Goal: Communication & Community: Answer question/provide support

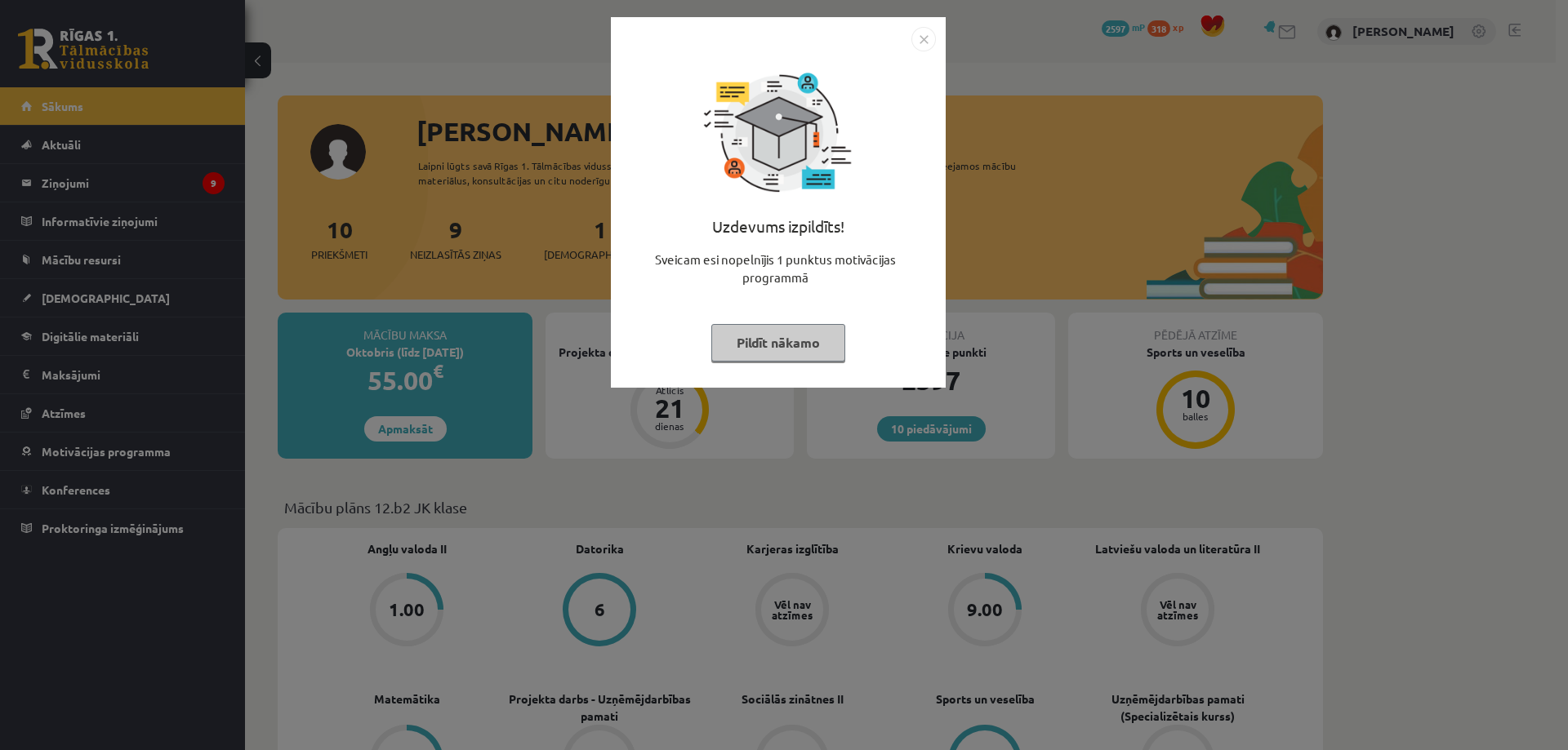
click at [1068, 65] on div "Uzdevums izpildīts! Sveicam esi nopelnījis 1 punktus motivācijas programmā Pild…" at bounding box center [784, 375] width 1568 height 750
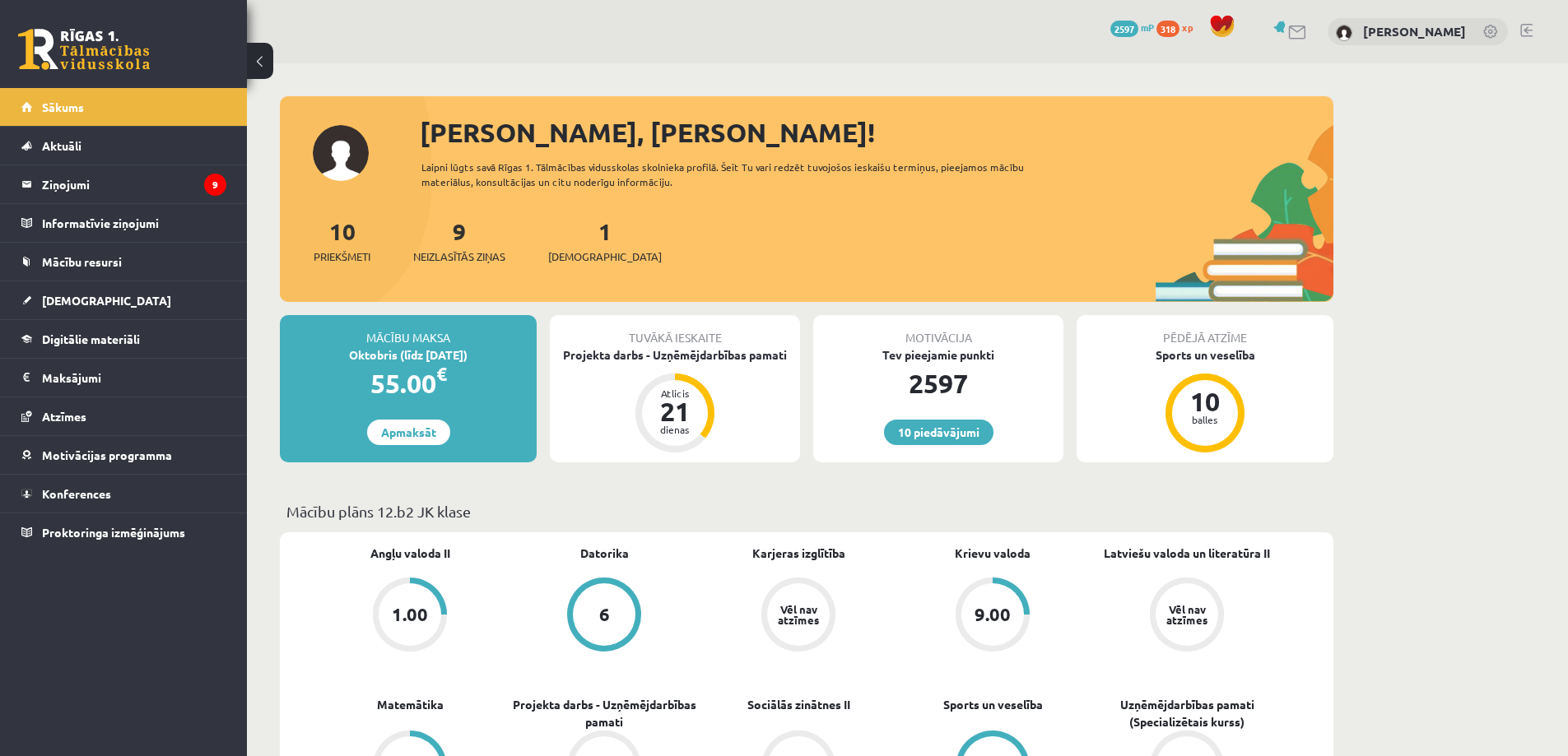
scroll to position [82, 0]
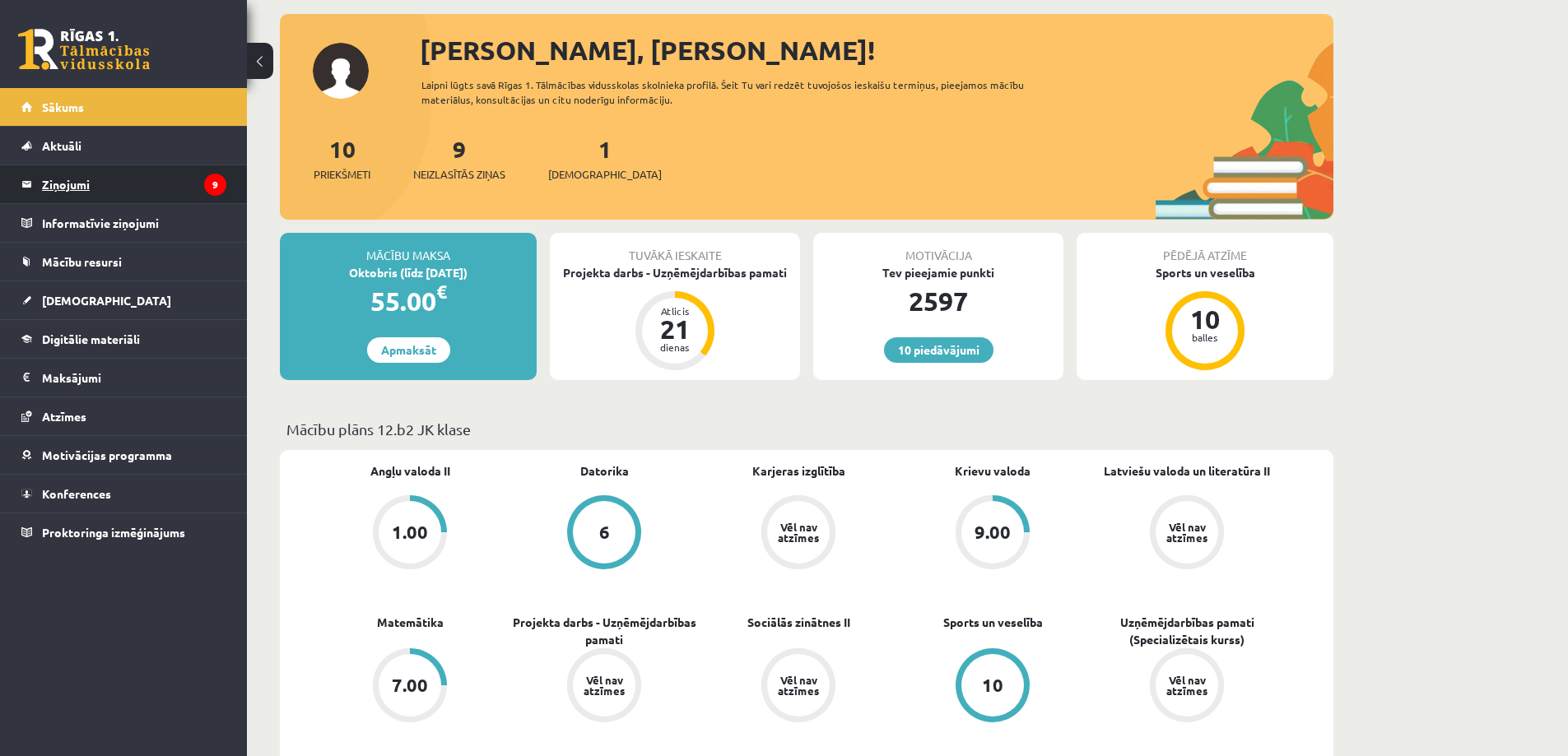
click at [72, 181] on legend "Ziņojumi 9" at bounding box center [134, 184] width 185 height 38
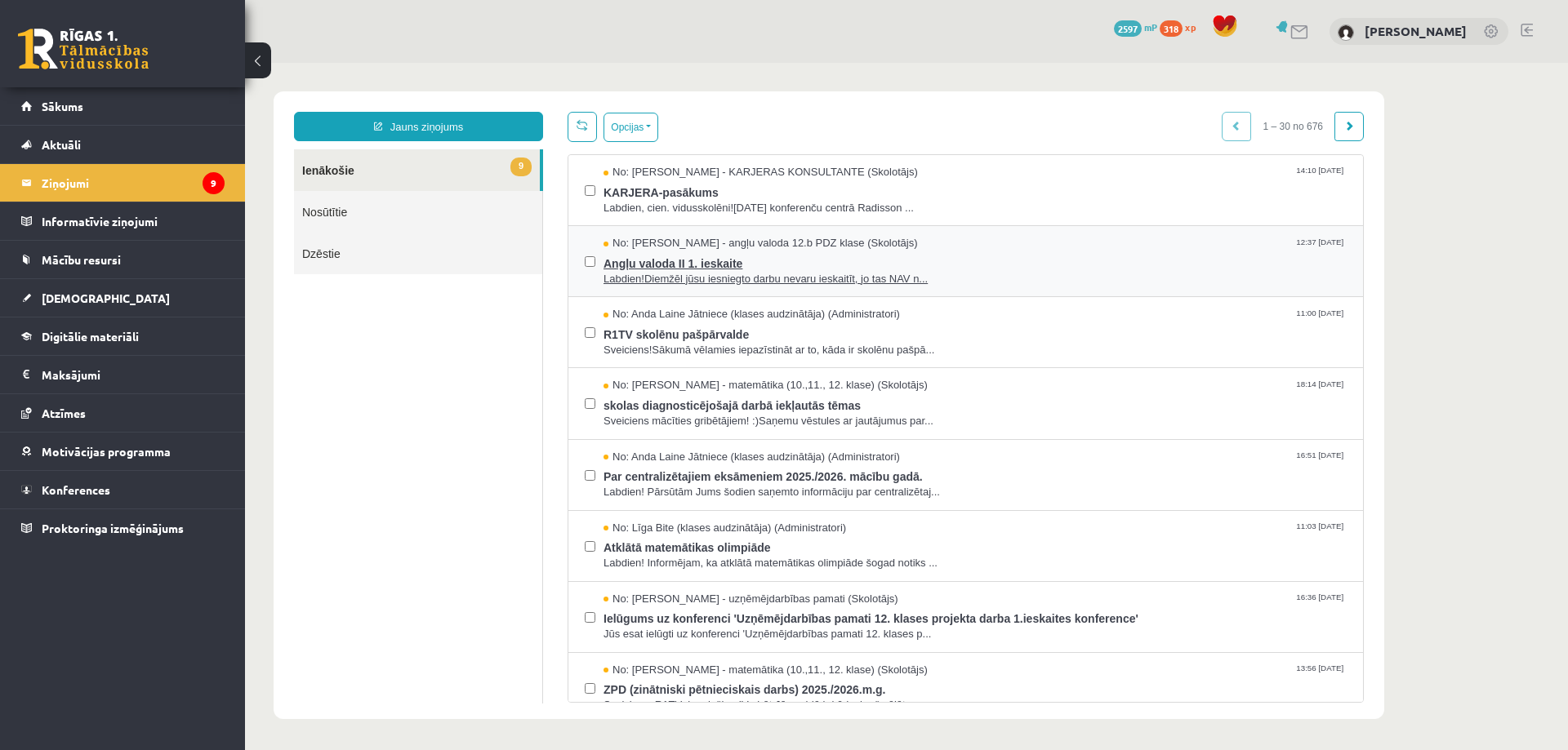
click at [689, 257] on span "Angļu valoda II 1. ieskaite" at bounding box center [975, 261] width 744 height 20
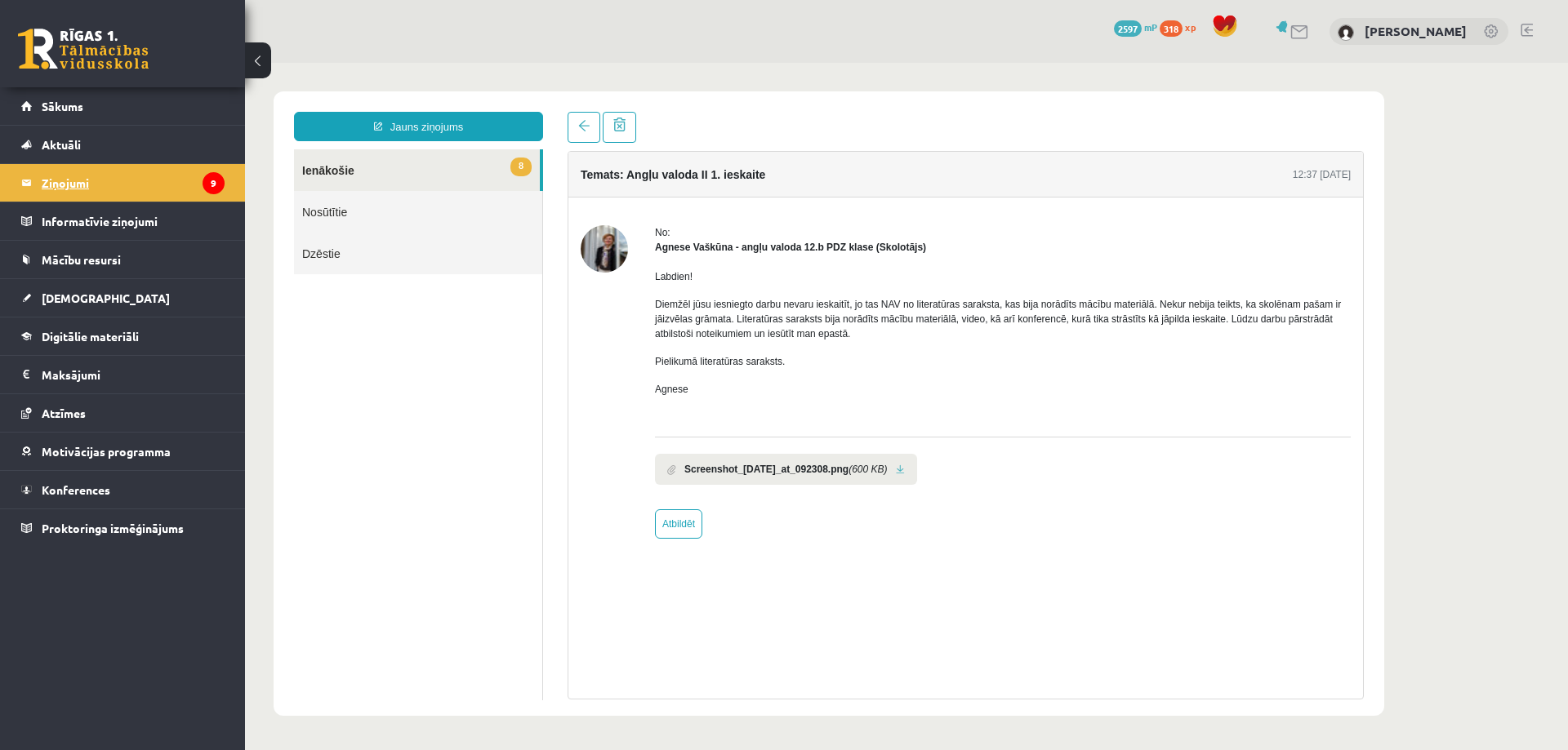
click at [56, 188] on legend "Ziņojumi 9" at bounding box center [133, 183] width 183 height 37
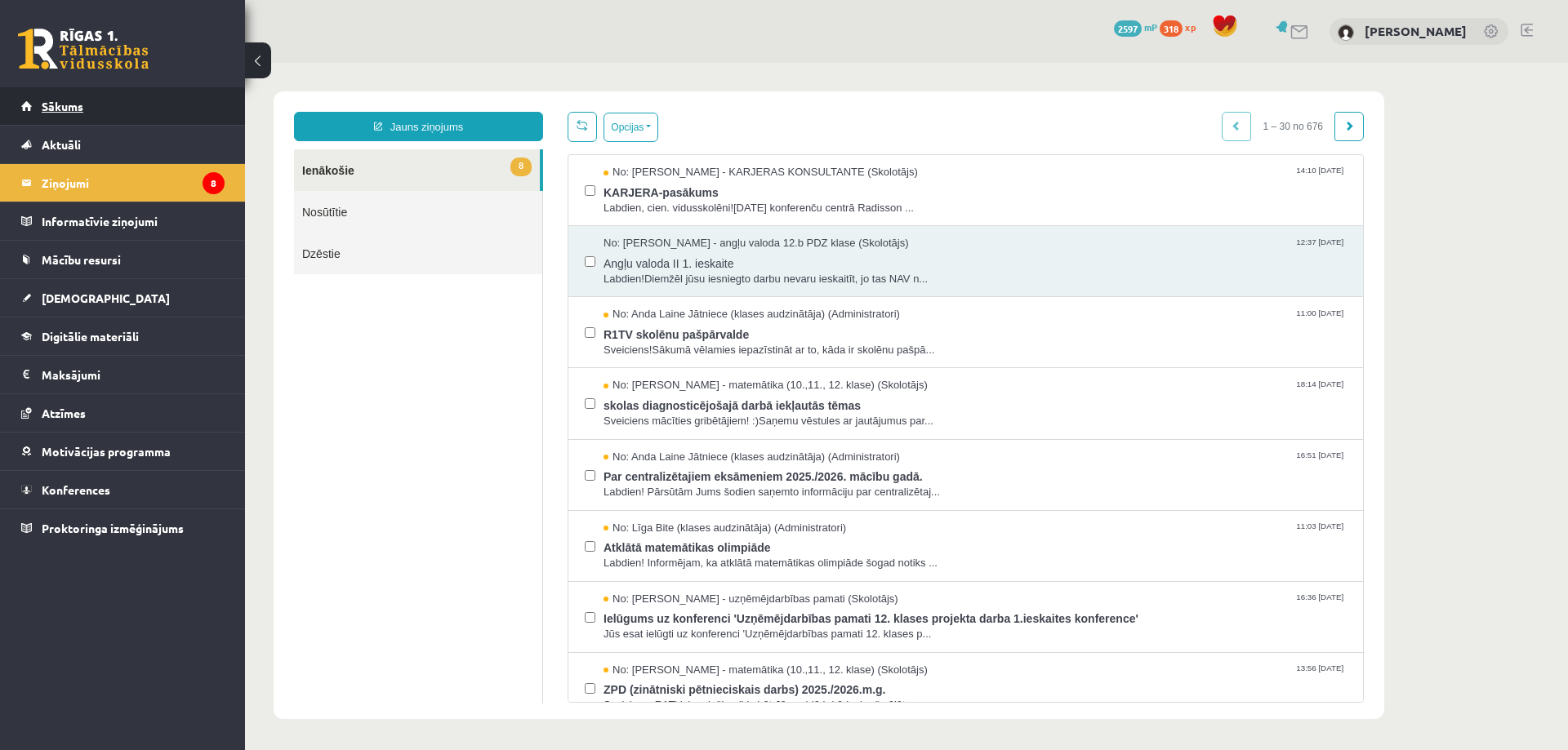
click at [60, 102] on span "Sākums" at bounding box center [62, 106] width 42 height 14
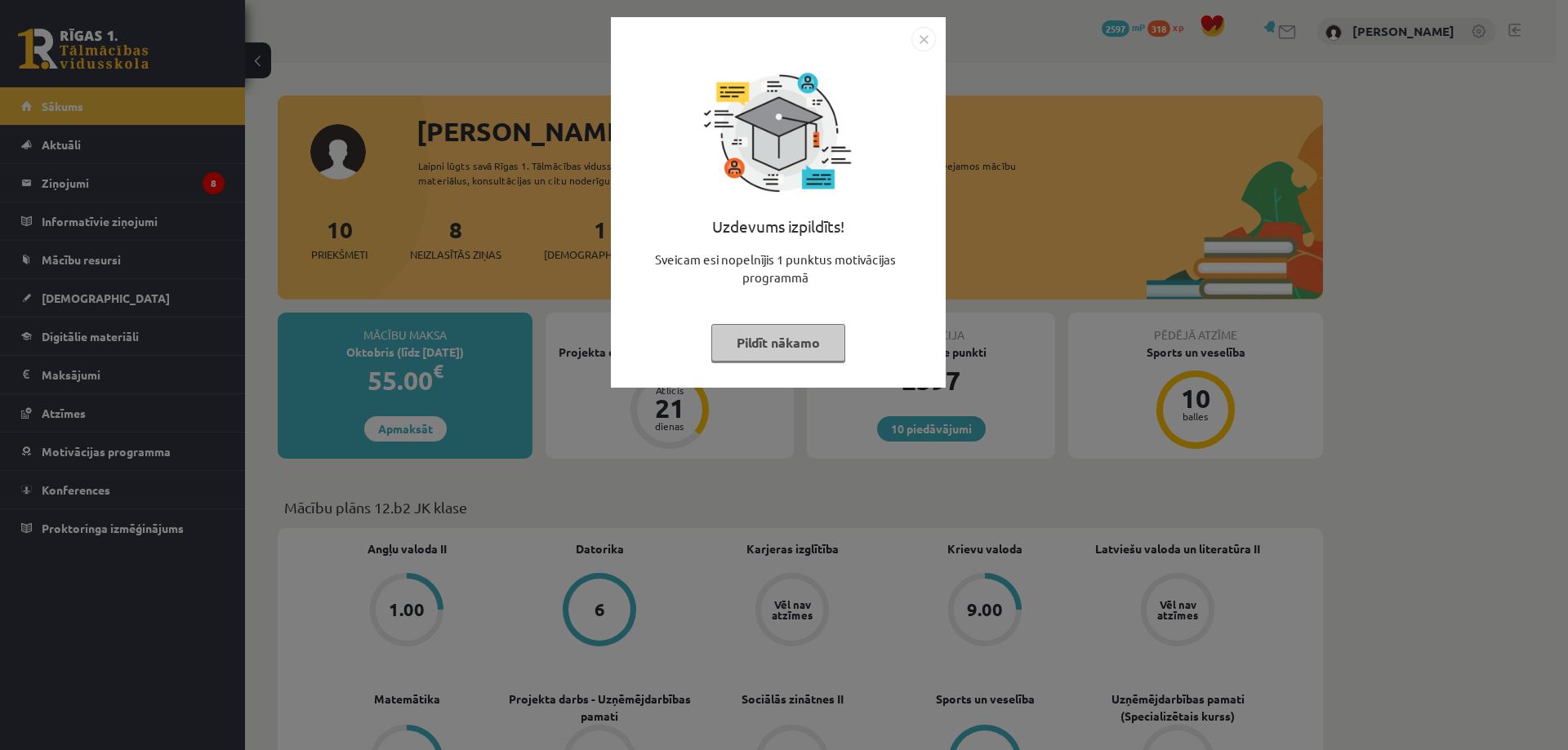
click at [925, 37] on img "Close" at bounding box center [923, 39] width 25 height 25
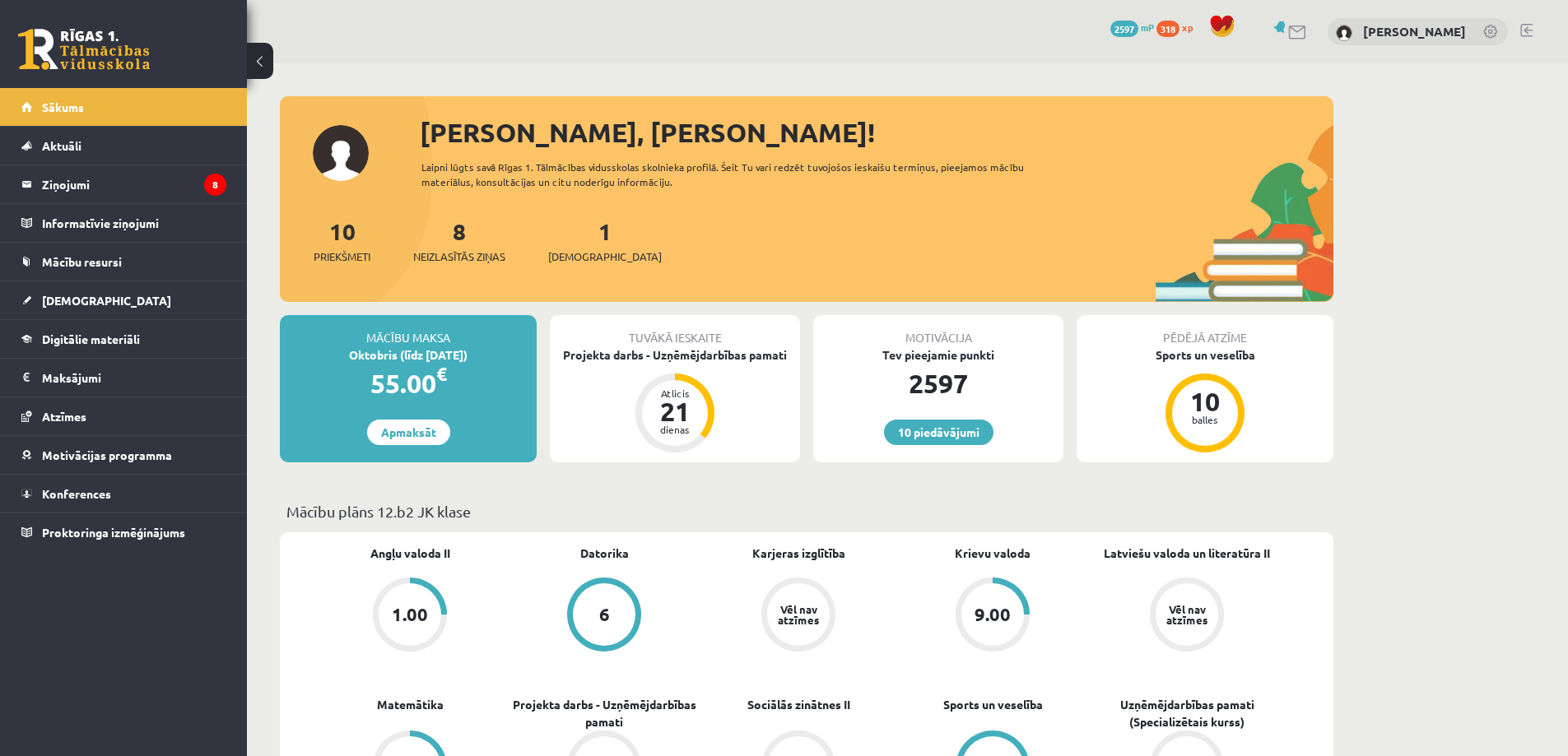
click at [1530, 34] on link at bounding box center [1526, 30] width 12 height 13
